Goal: Information Seeking & Learning: Learn about a topic

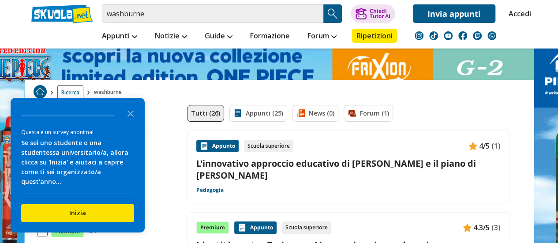
scroll to position [12, 0]
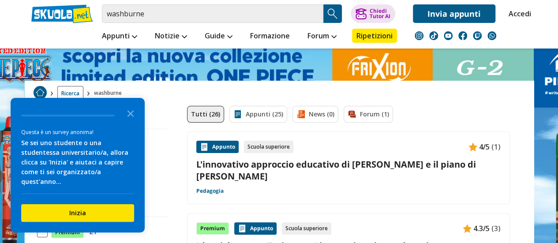
click at [307, 164] on link "L'innovativo approccio educativo di [PERSON_NAME] e il piano di [PERSON_NAME]" at bounding box center [348, 170] width 304 height 24
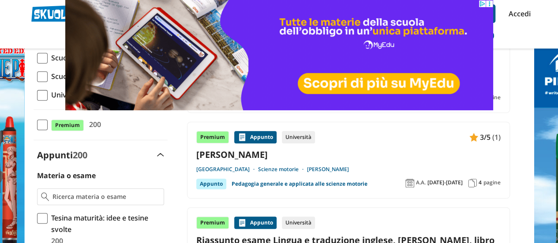
scroll to position [119, 0]
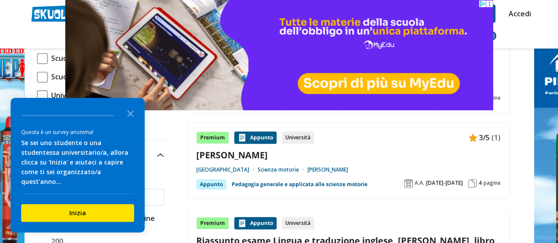
click at [236, 154] on link "Maria Montessori" at bounding box center [348, 155] width 304 height 12
